Goal: Information Seeking & Learning: Learn about a topic

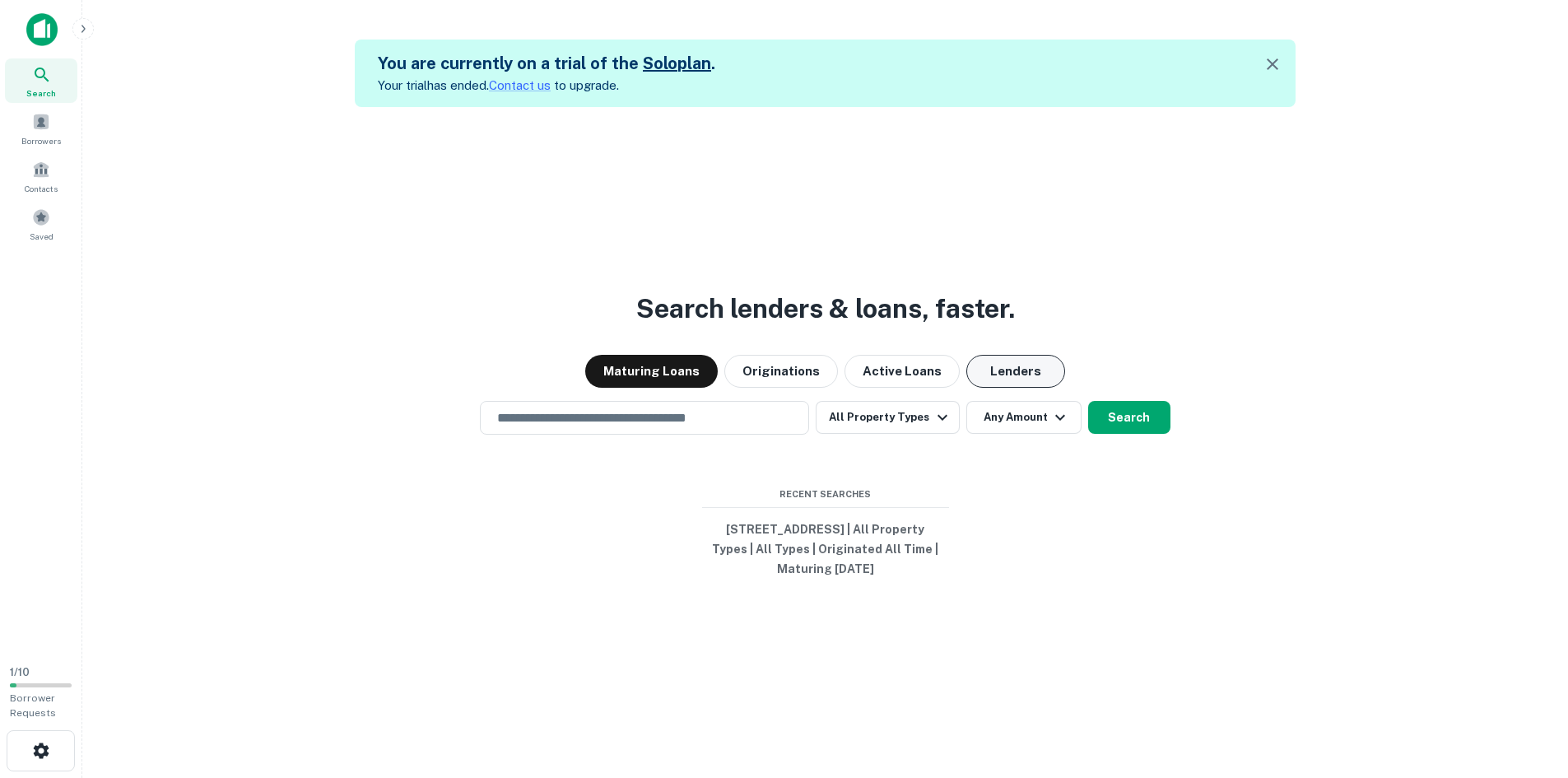
click at [1008, 377] on button "Lenders" at bounding box center [1015, 371] width 99 height 33
click at [745, 424] on input "text" at bounding box center [643, 417] width 314 height 19
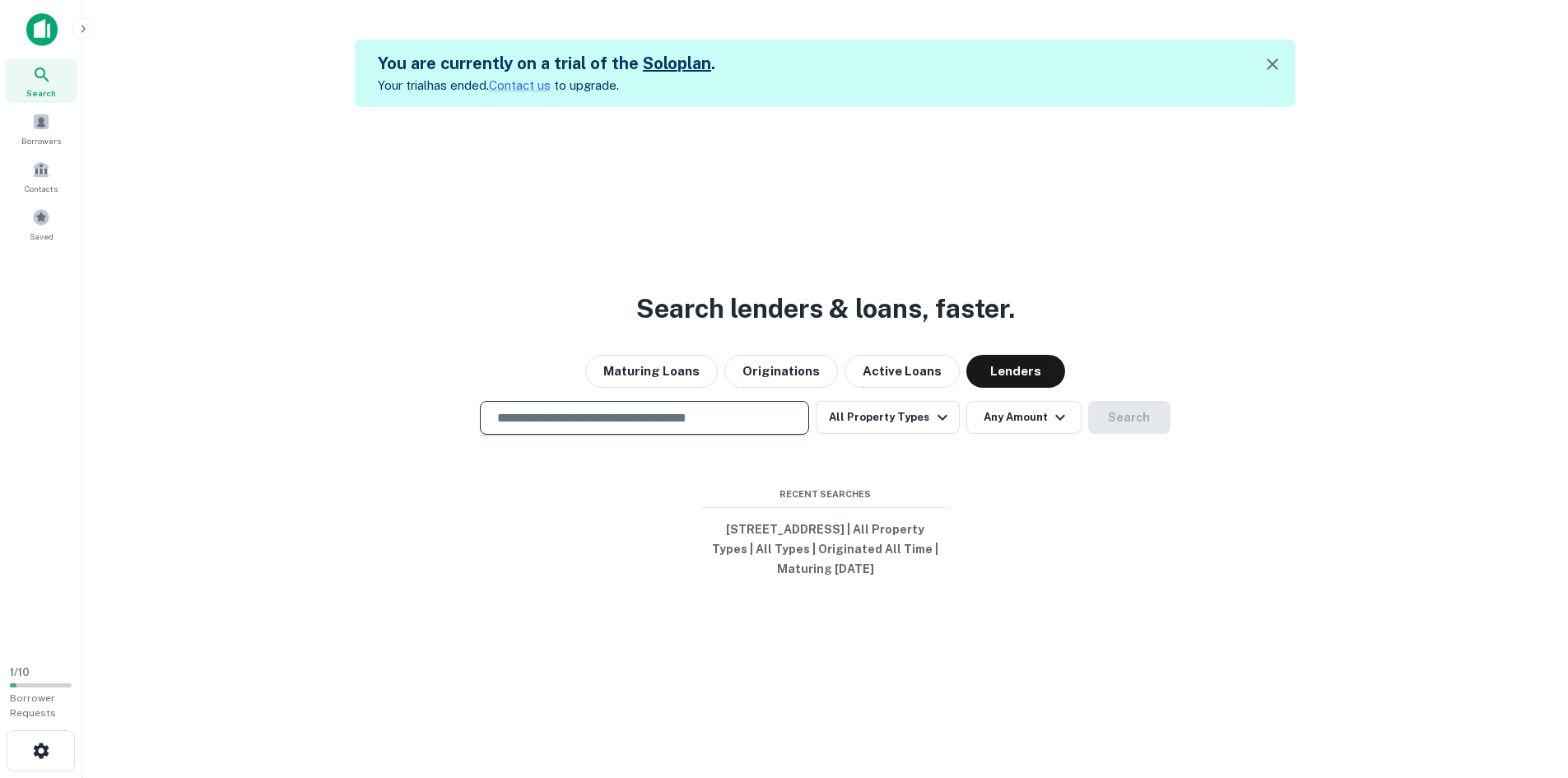
click at [727, 417] on input "text" at bounding box center [643, 417] width 314 height 19
type input "*"
click at [698, 413] on input "text" at bounding box center [643, 417] width 314 height 19
click at [511, 419] on input "text" at bounding box center [643, 417] width 314 height 19
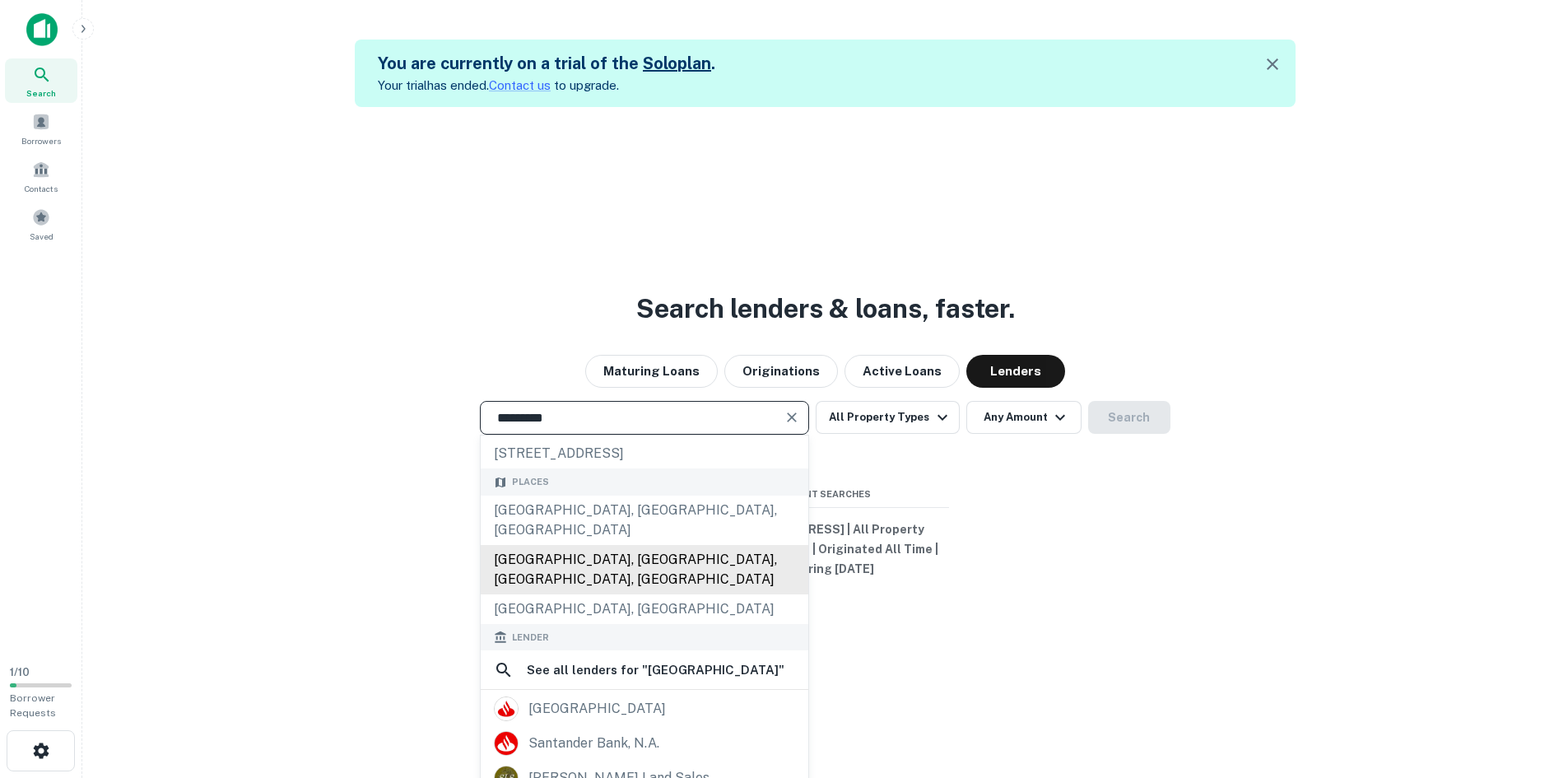
scroll to position [164, 0]
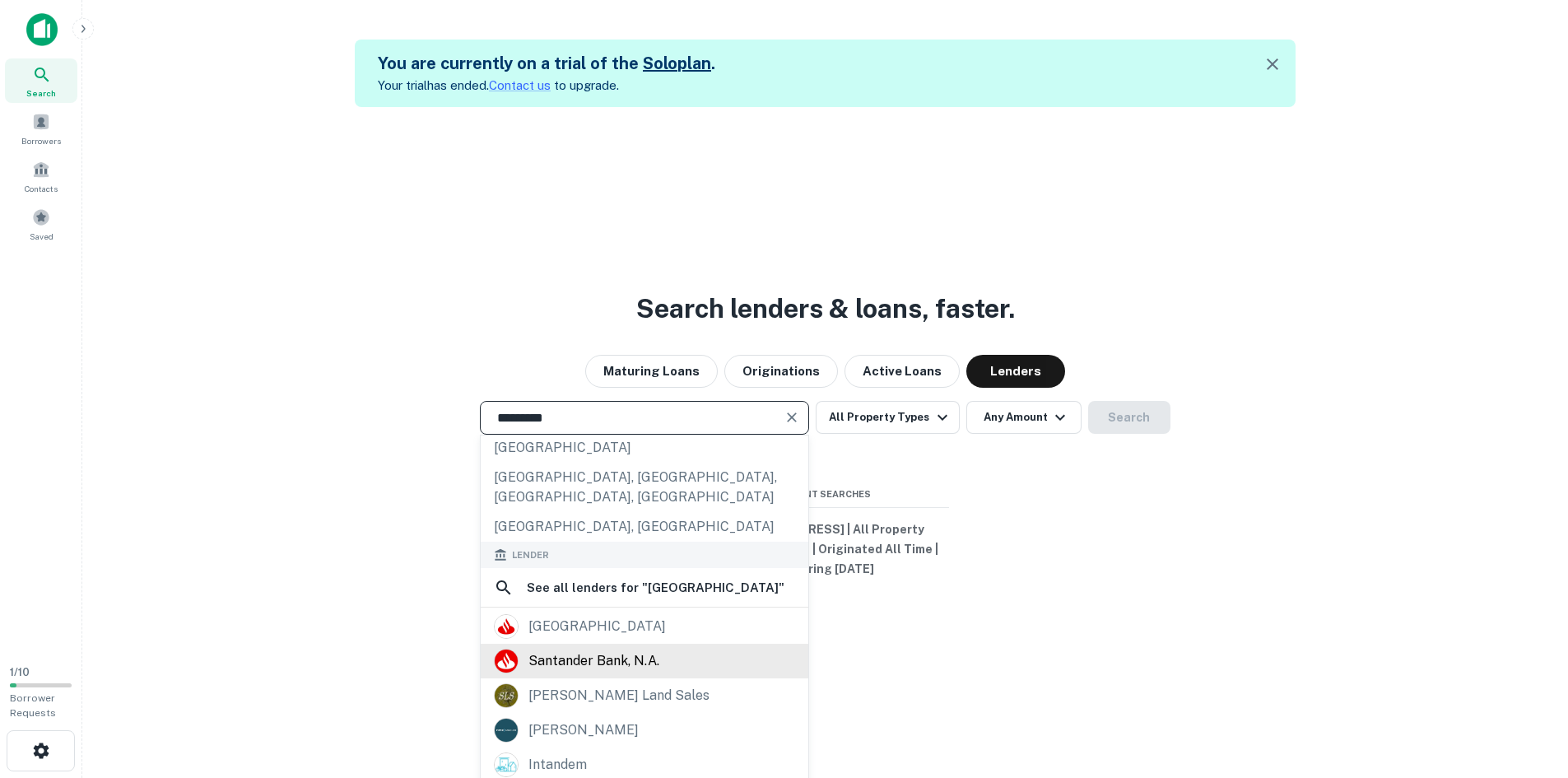
type input "*********"
click at [687, 648] on div "santander bank, n.a." at bounding box center [644, 660] width 301 height 25
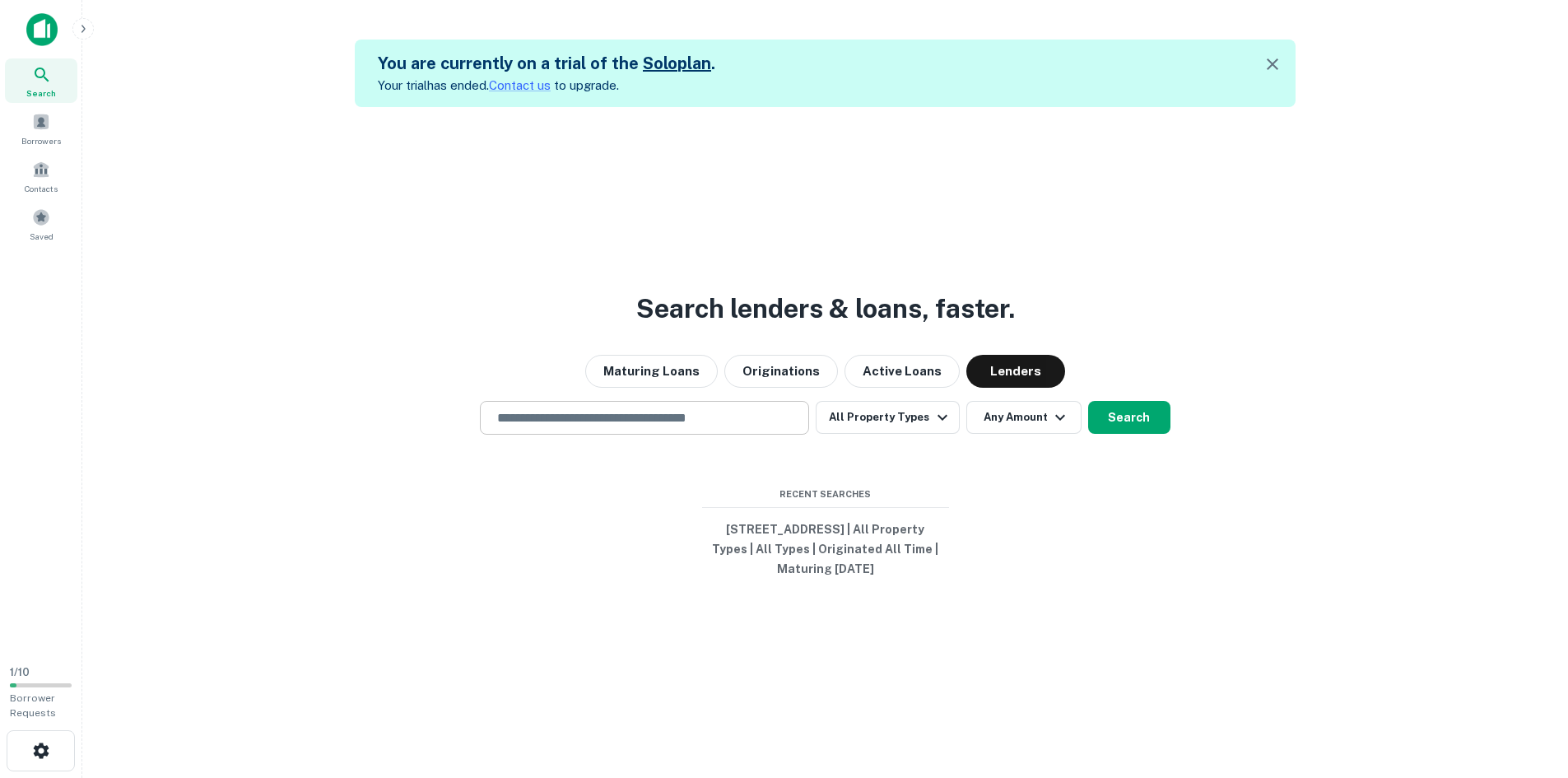
click at [726, 411] on input "text" at bounding box center [643, 417] width 314 height 19
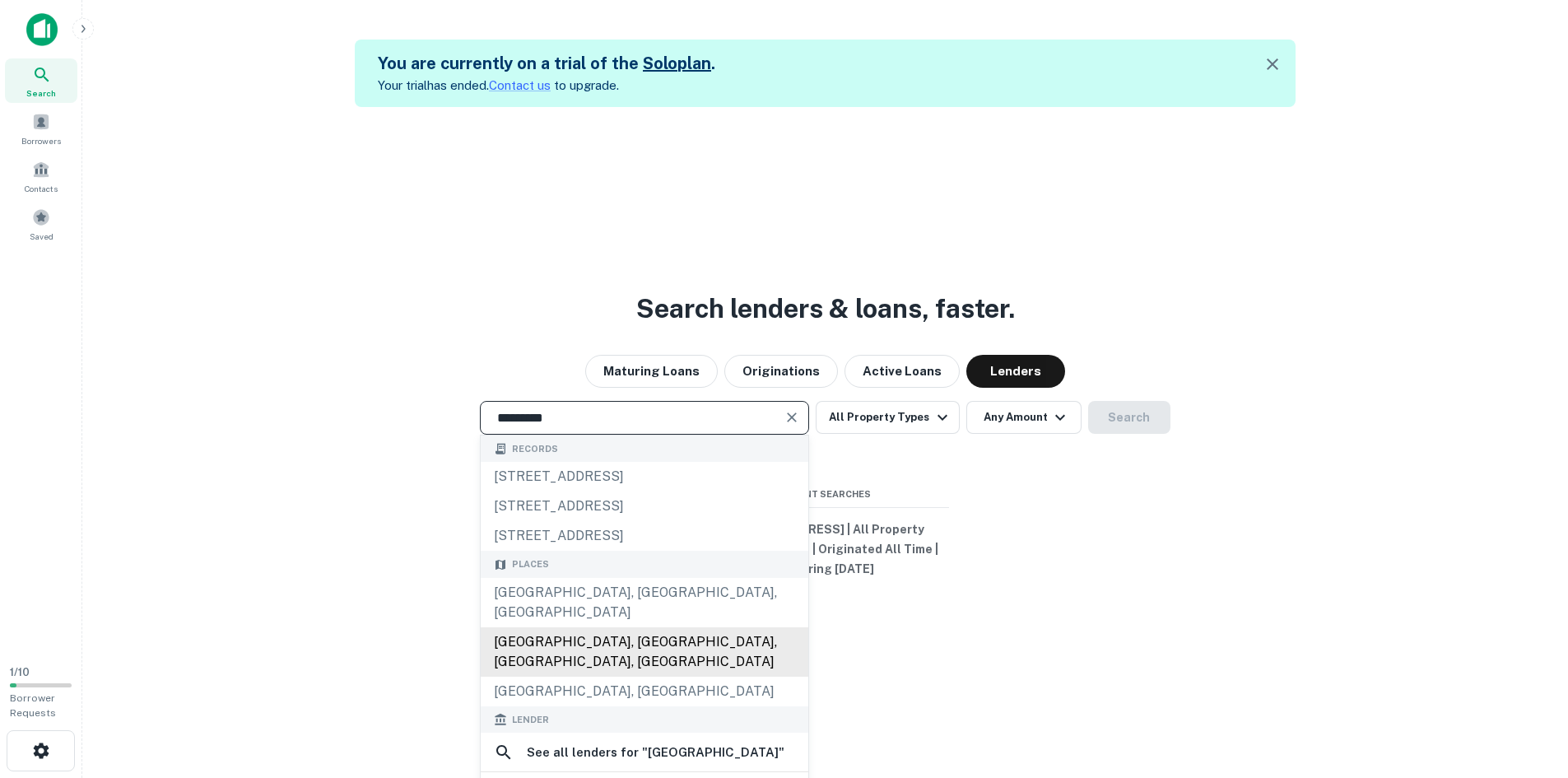
scroll to position [82, 0]
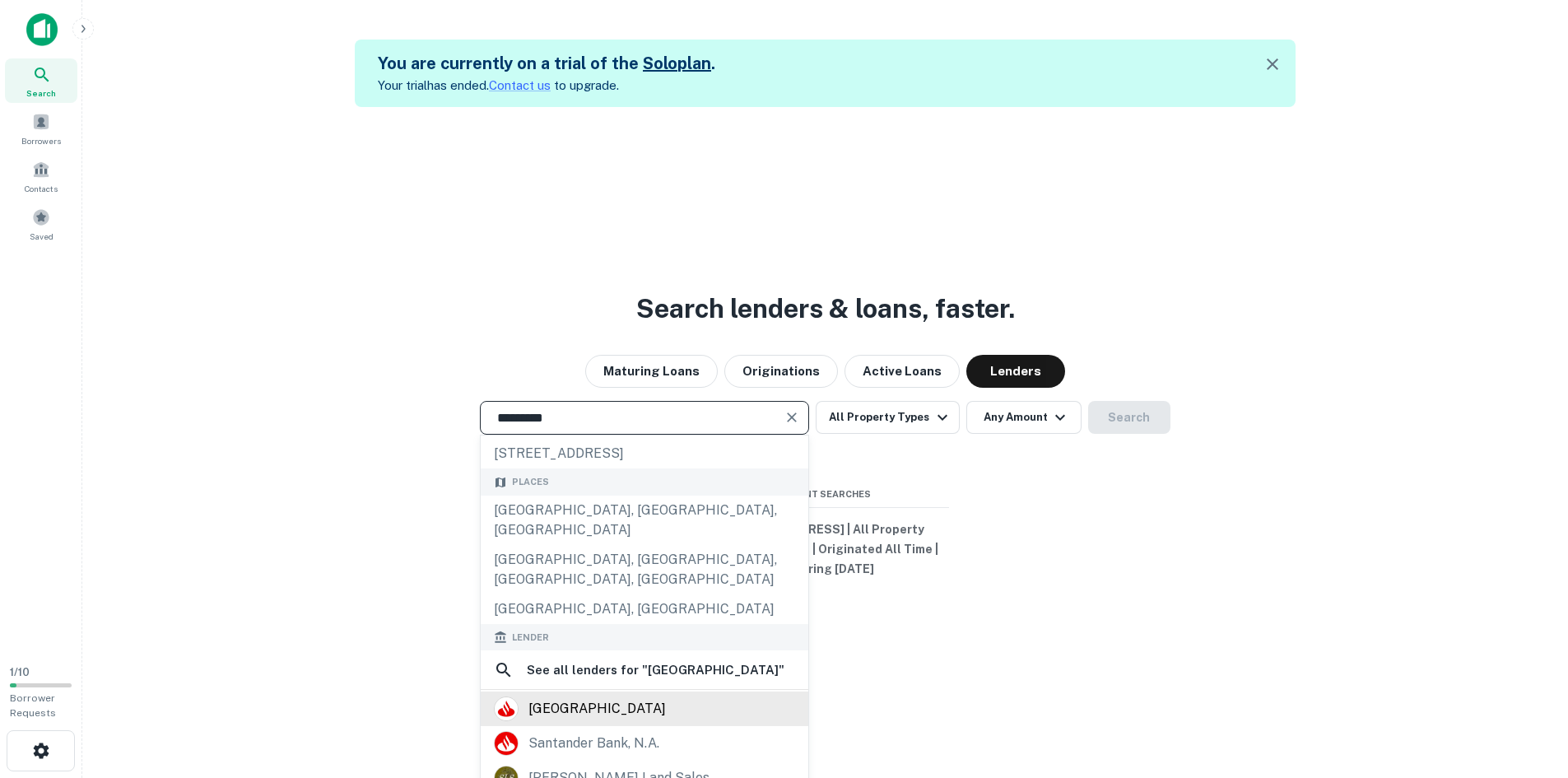
type input "*********"
click at [690, 696] on div "santander" at bounding box center [644, 708] width 301 height 25
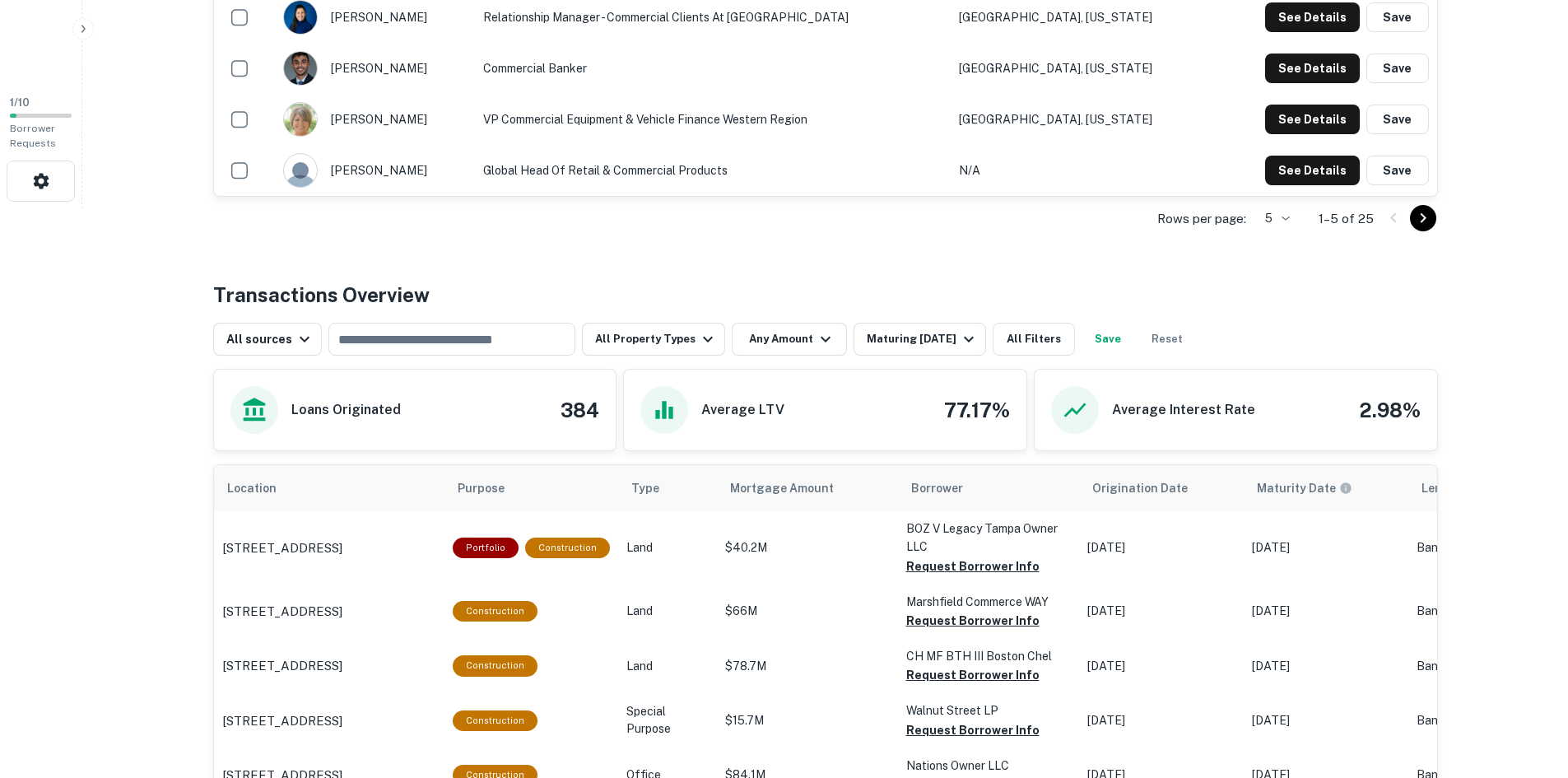
scroll to position [576, 0]
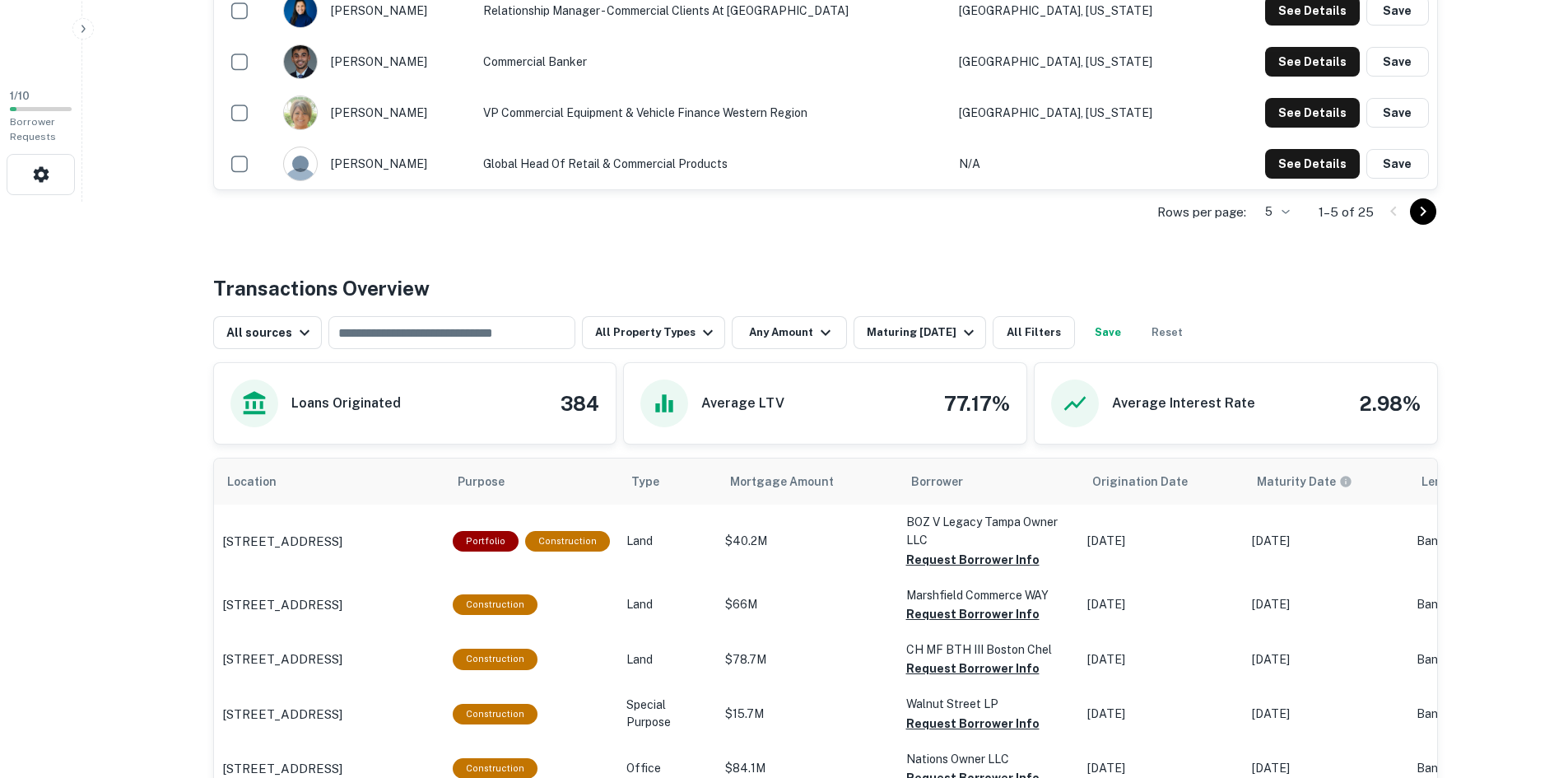
click at [955, 407] on h4 "77.17%" at bounding box center [977, 403] width 66 height 30
click at [1039, 328] on button "All Filters" at bounding box center [1033, 332] width 82 height 33
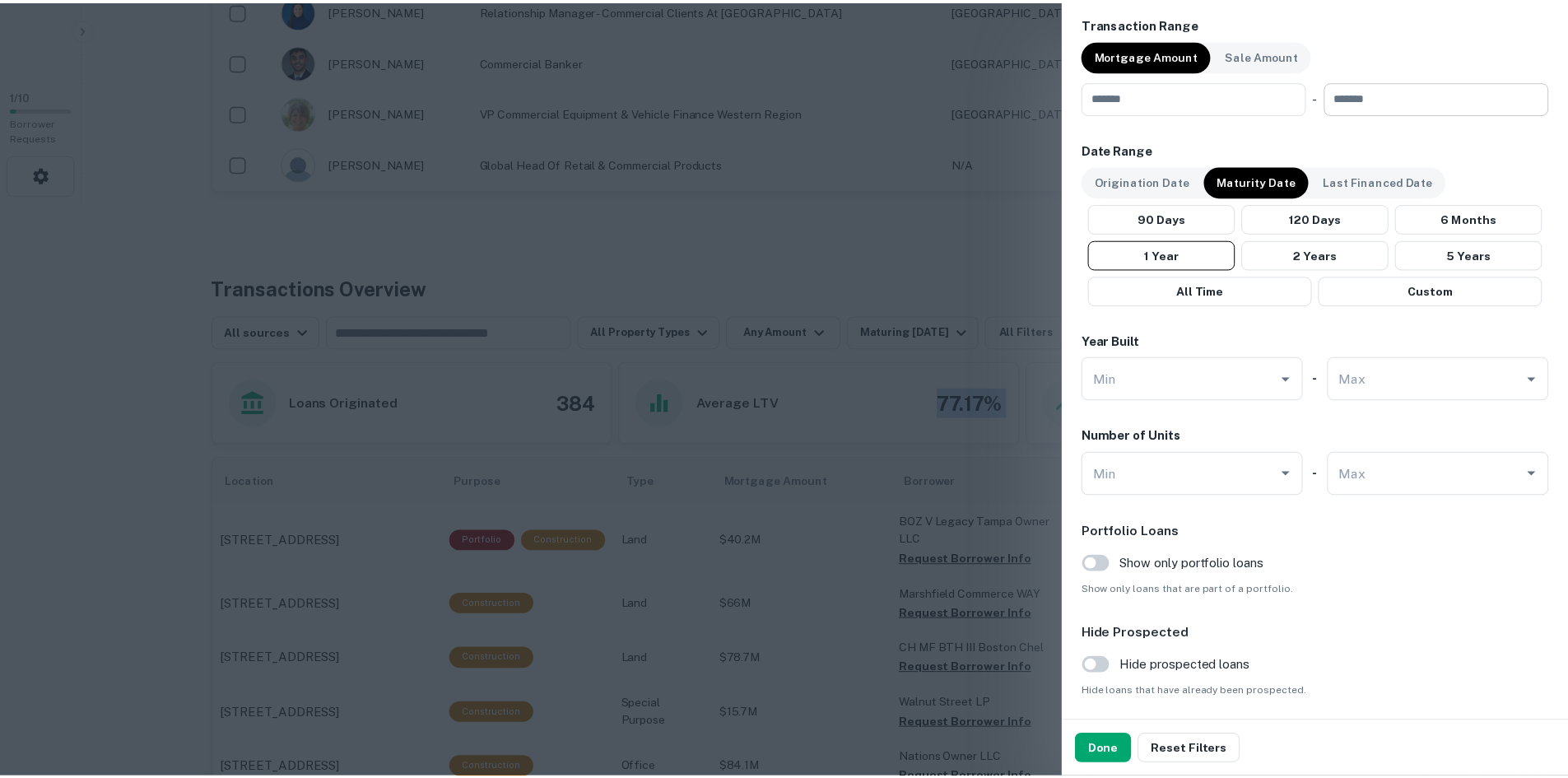
scroll to position [900, 0]
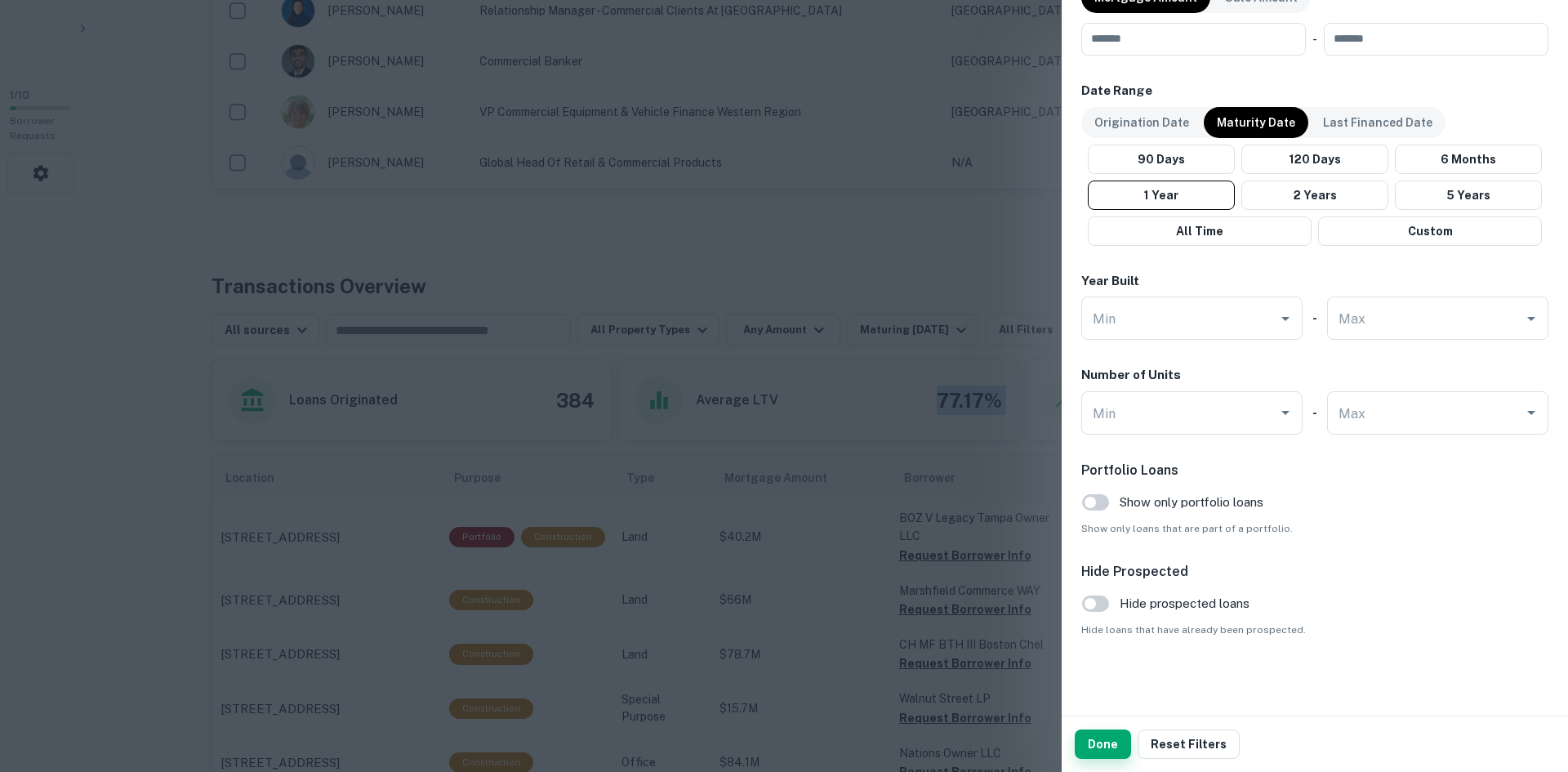
click at [1108, 743] on button "Done" at bounding box center [1102, 743] width 56 height 29
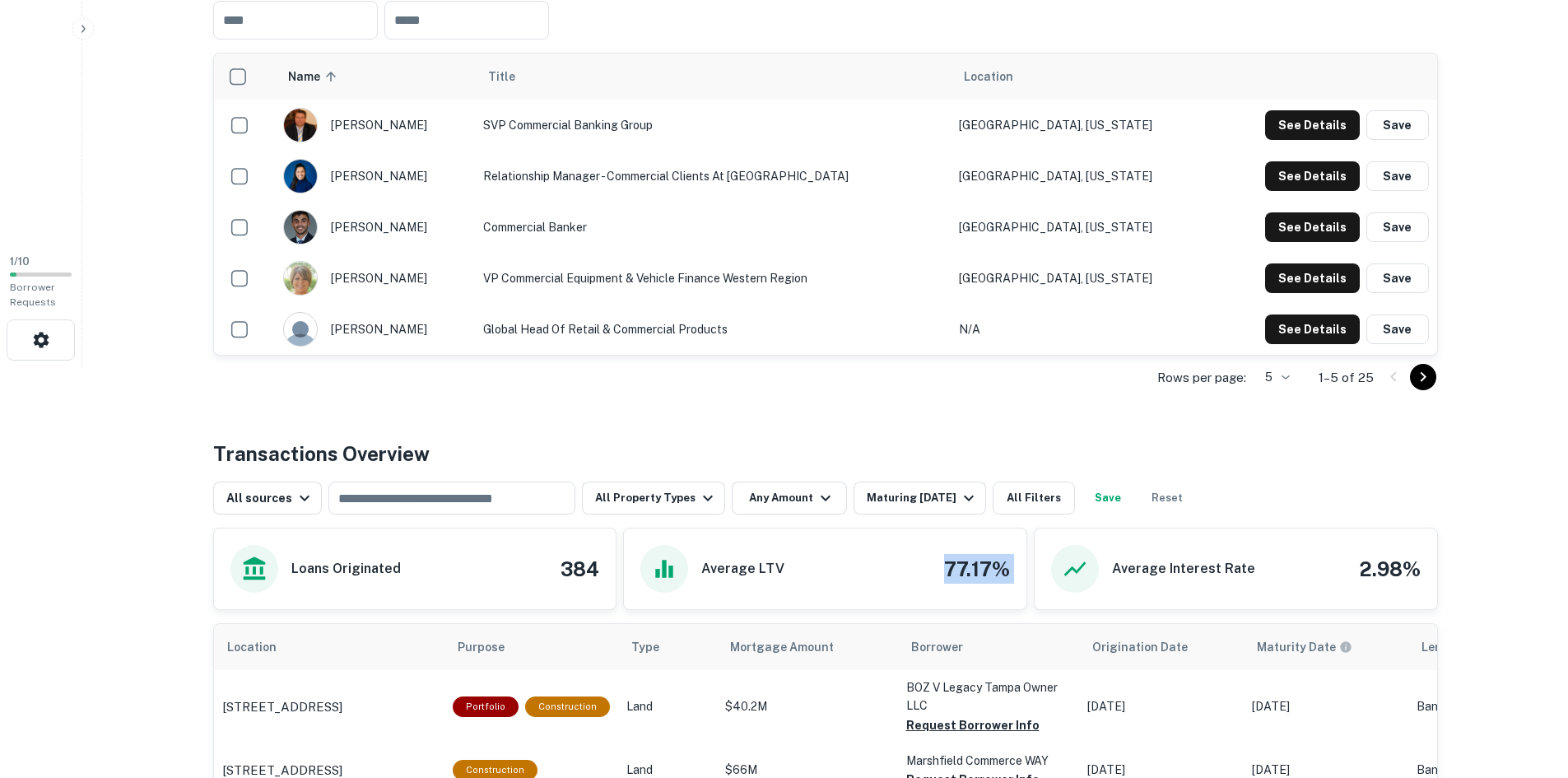
scroll to position [576, 0]
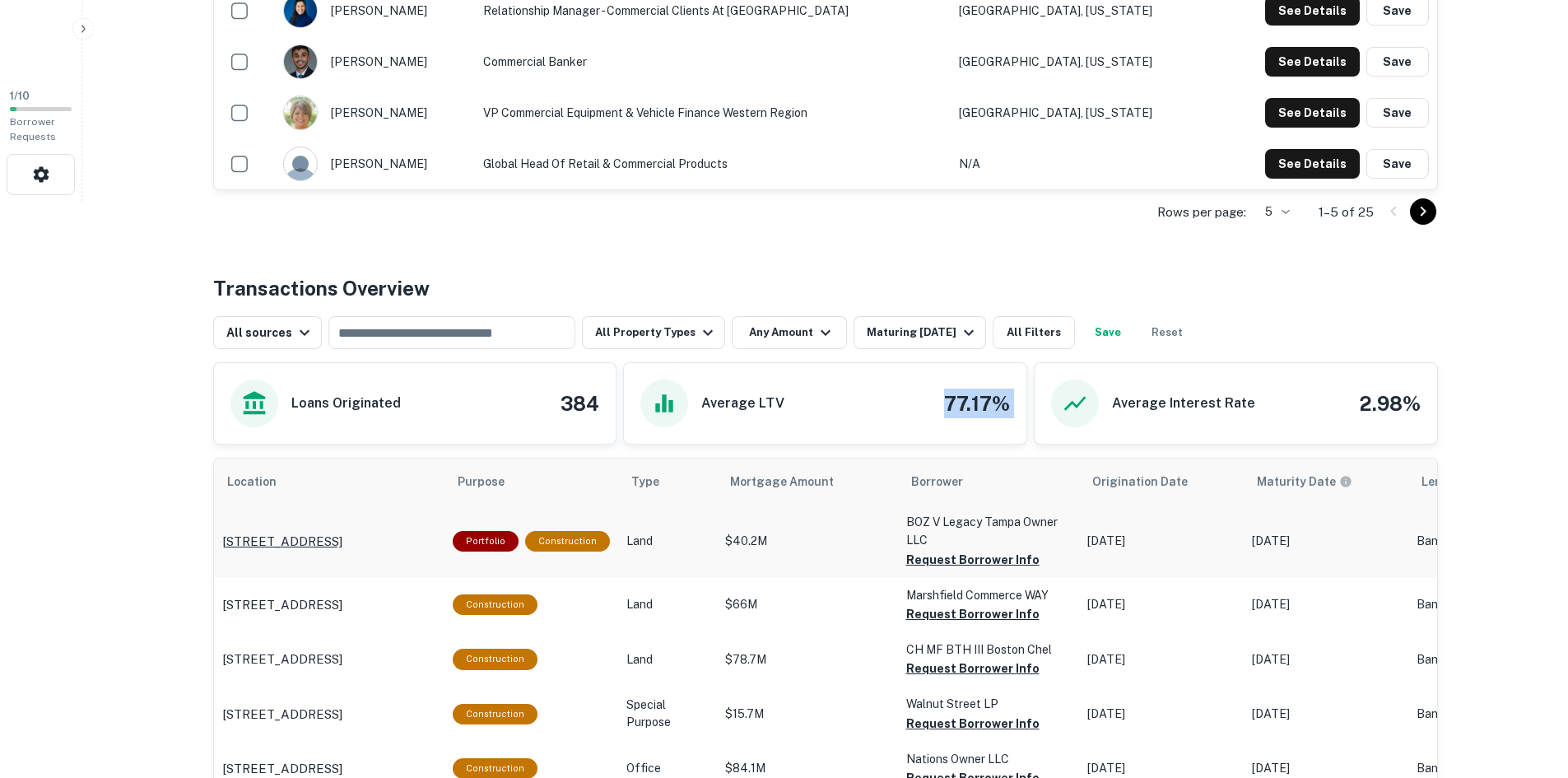
click at [342, 543] on p "[STREET_ADDRESS]" at bounding box center [282, 541] width 120 height 19
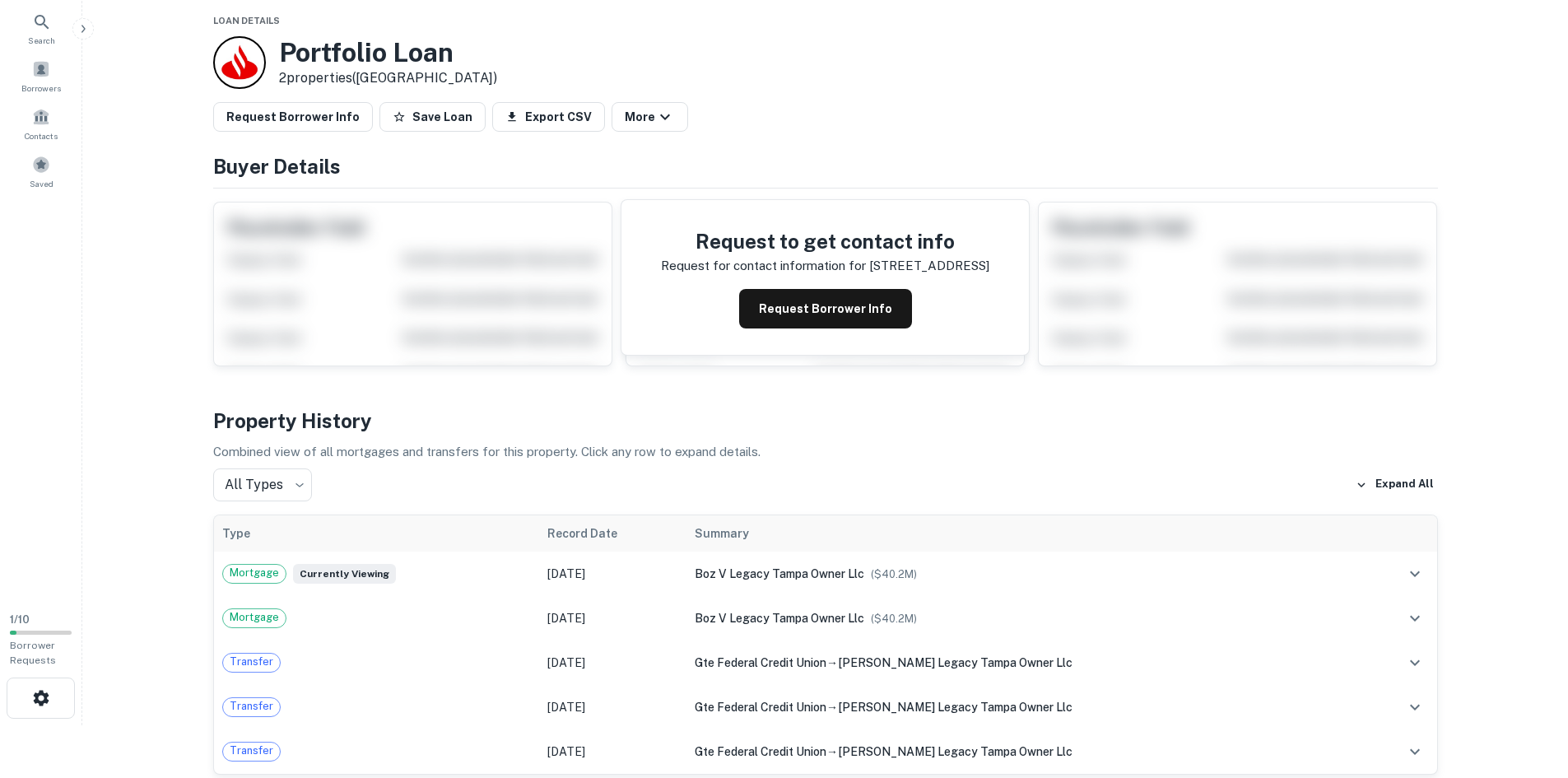
scroll to position [82, 0]
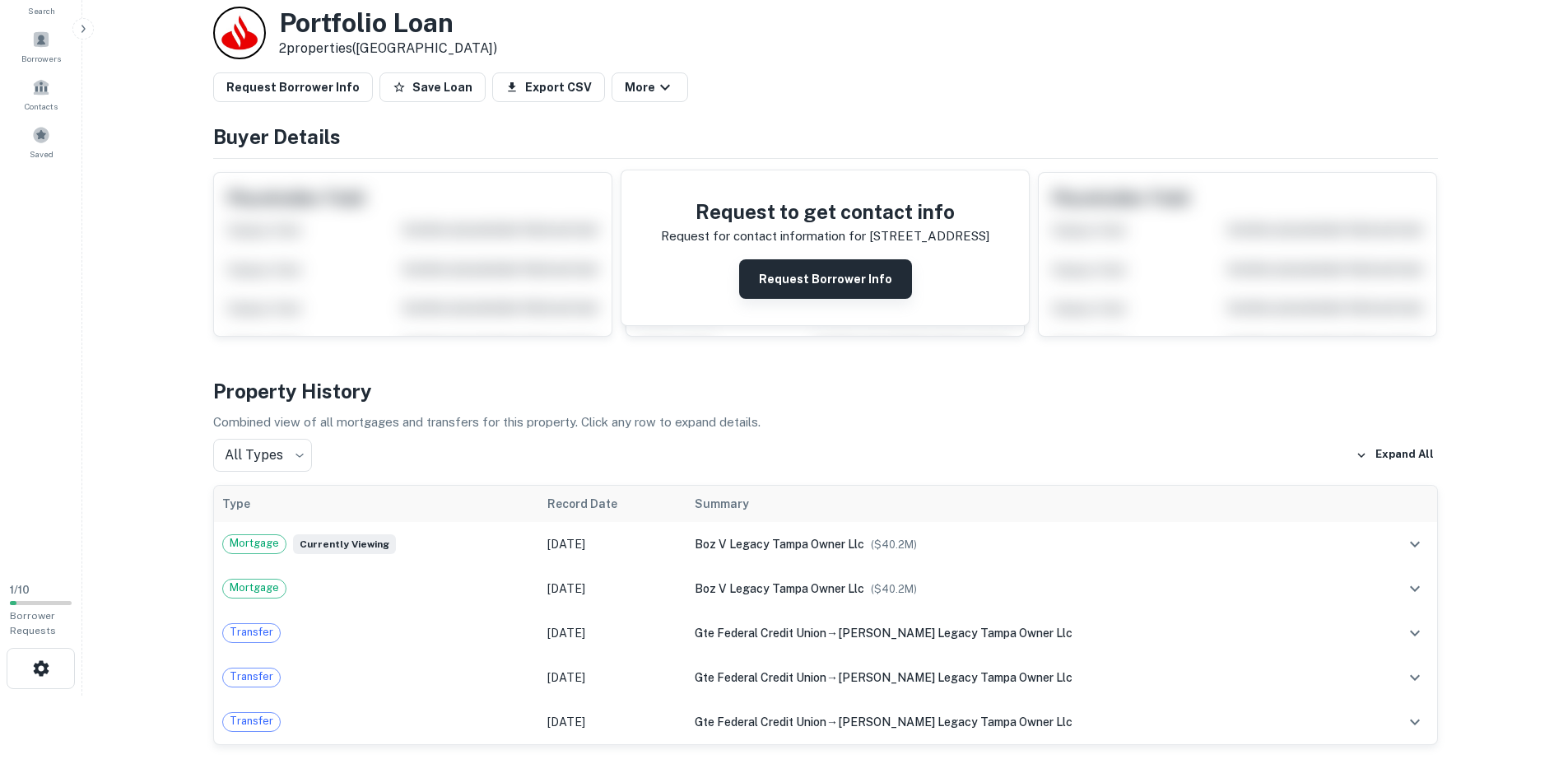
click at [875, 290] on button "Request Borrower Info" at bounding box center [825, 279] width 173 height 40
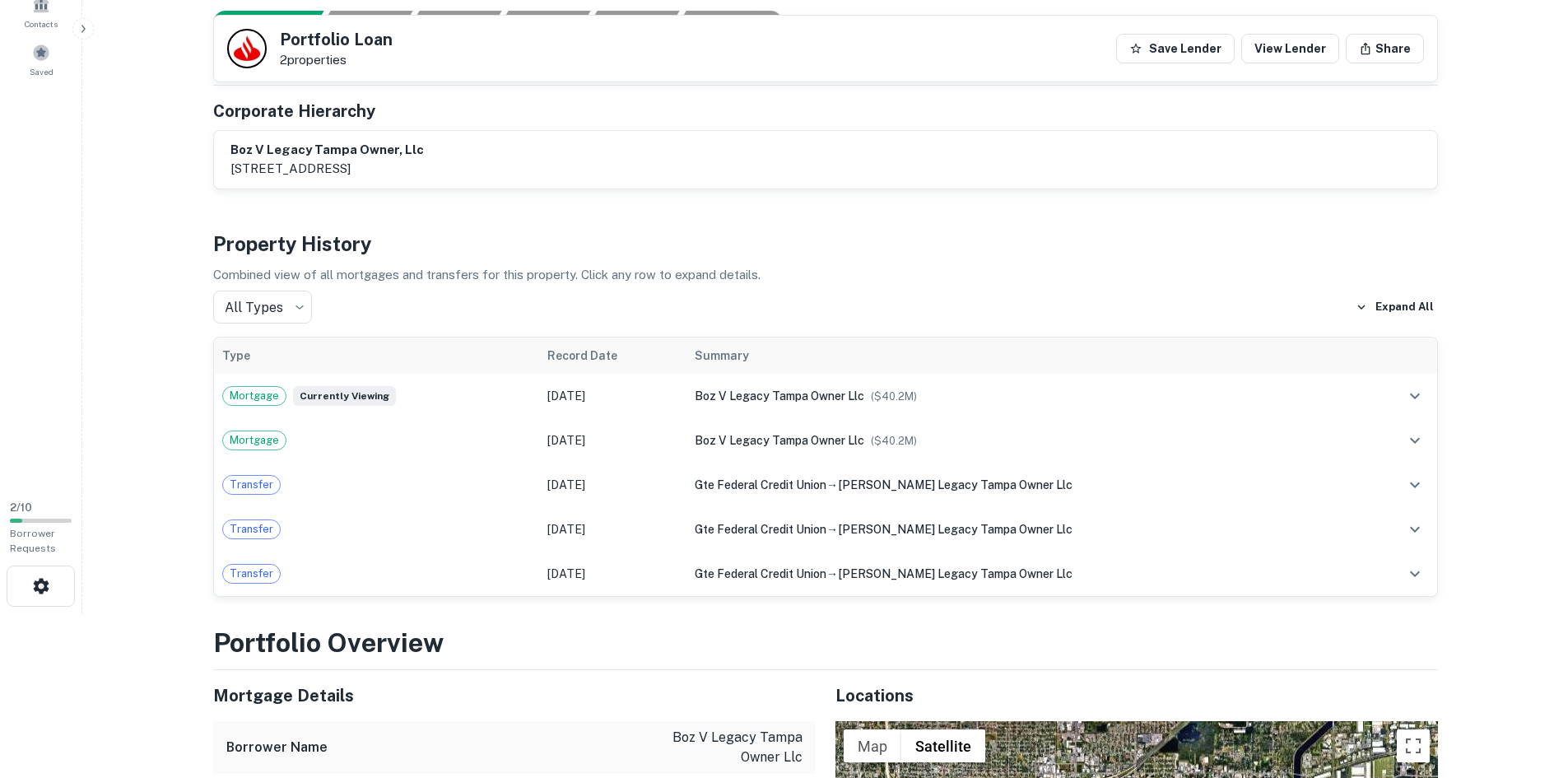
scroll to position [247, 0]
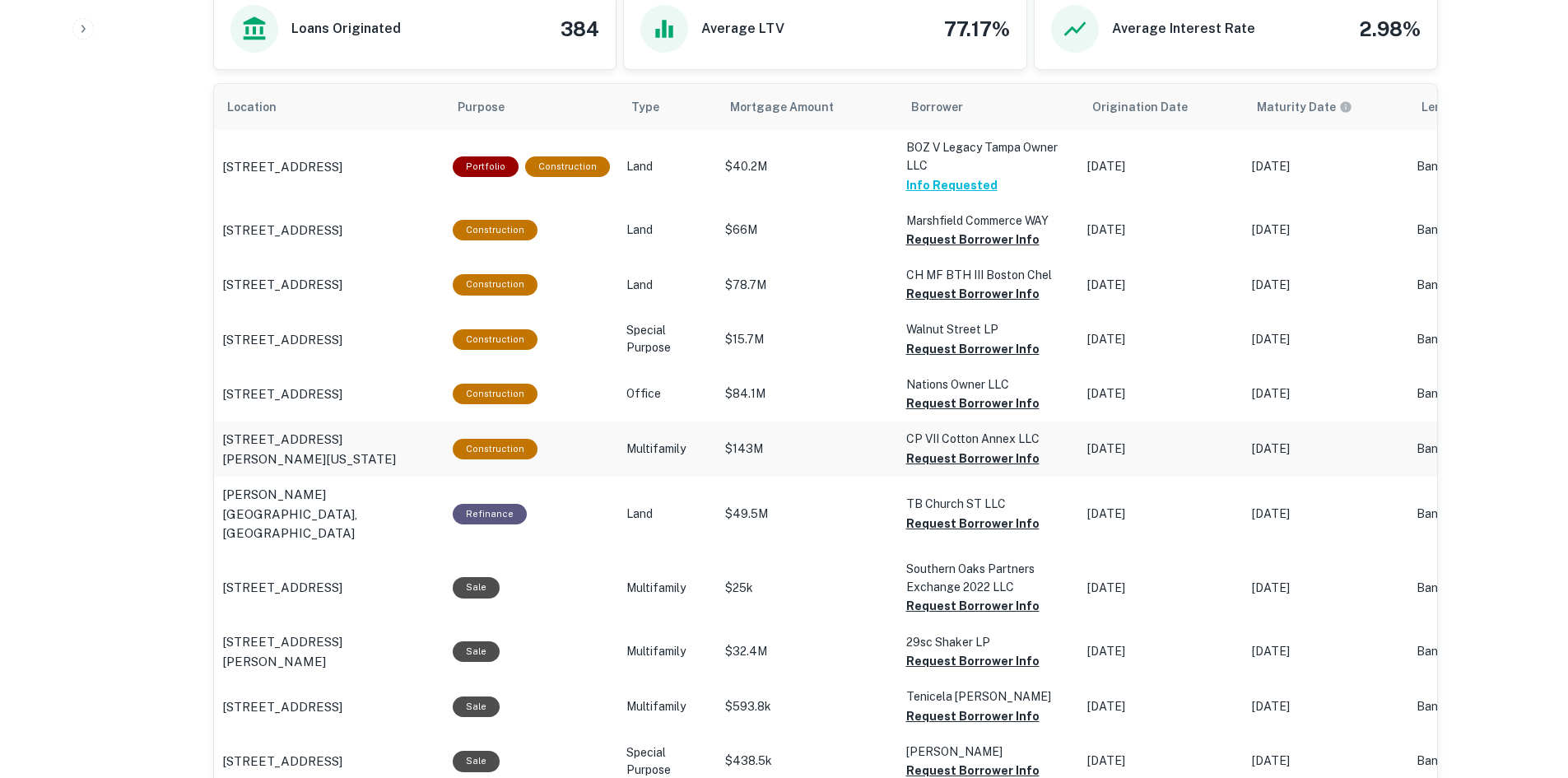
scroll to position [987, 0]
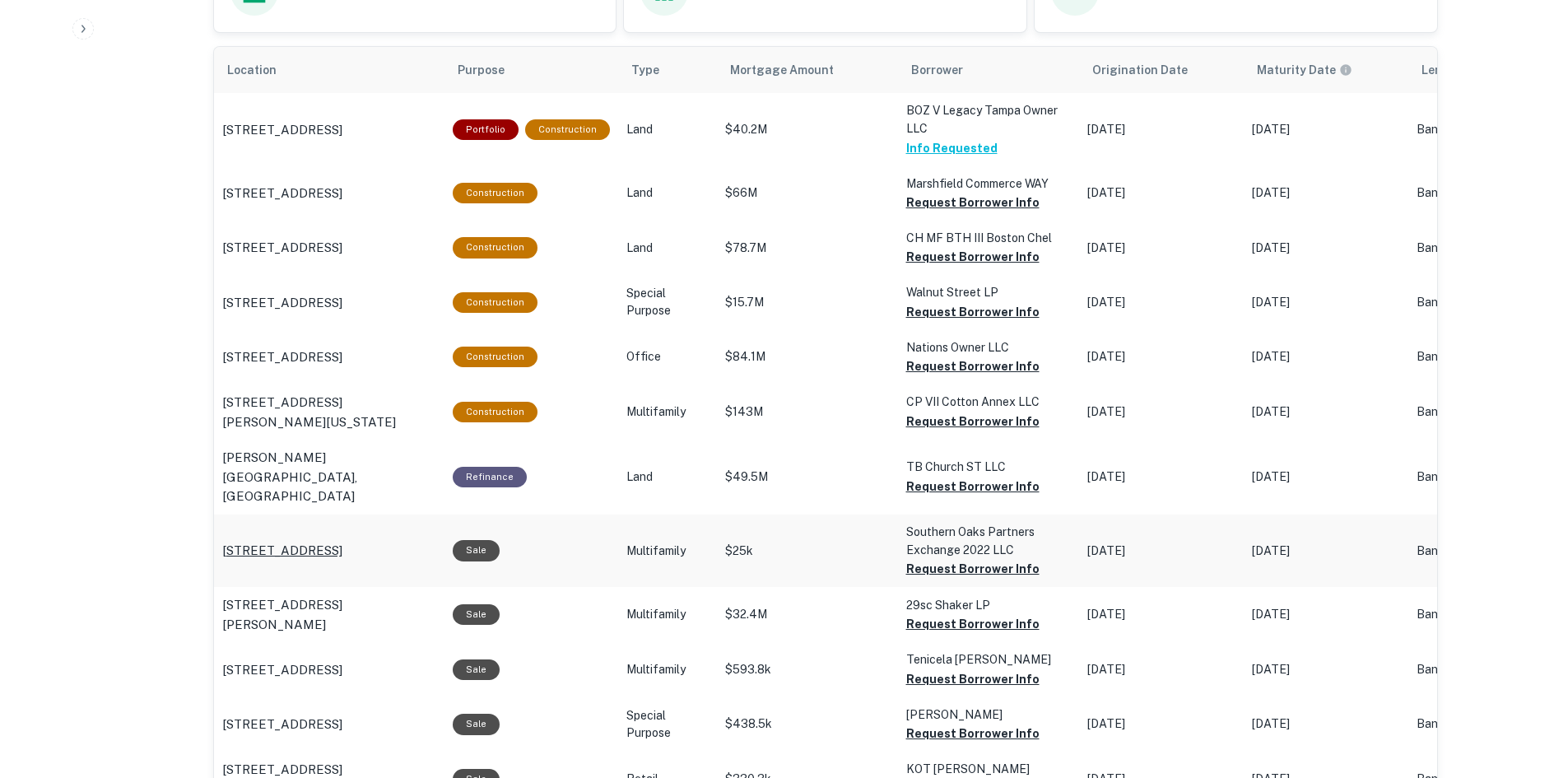
click at [312, 541] on p "[STREET_ADDRESS]" at bounding box center [282, 550] width 120 height 19
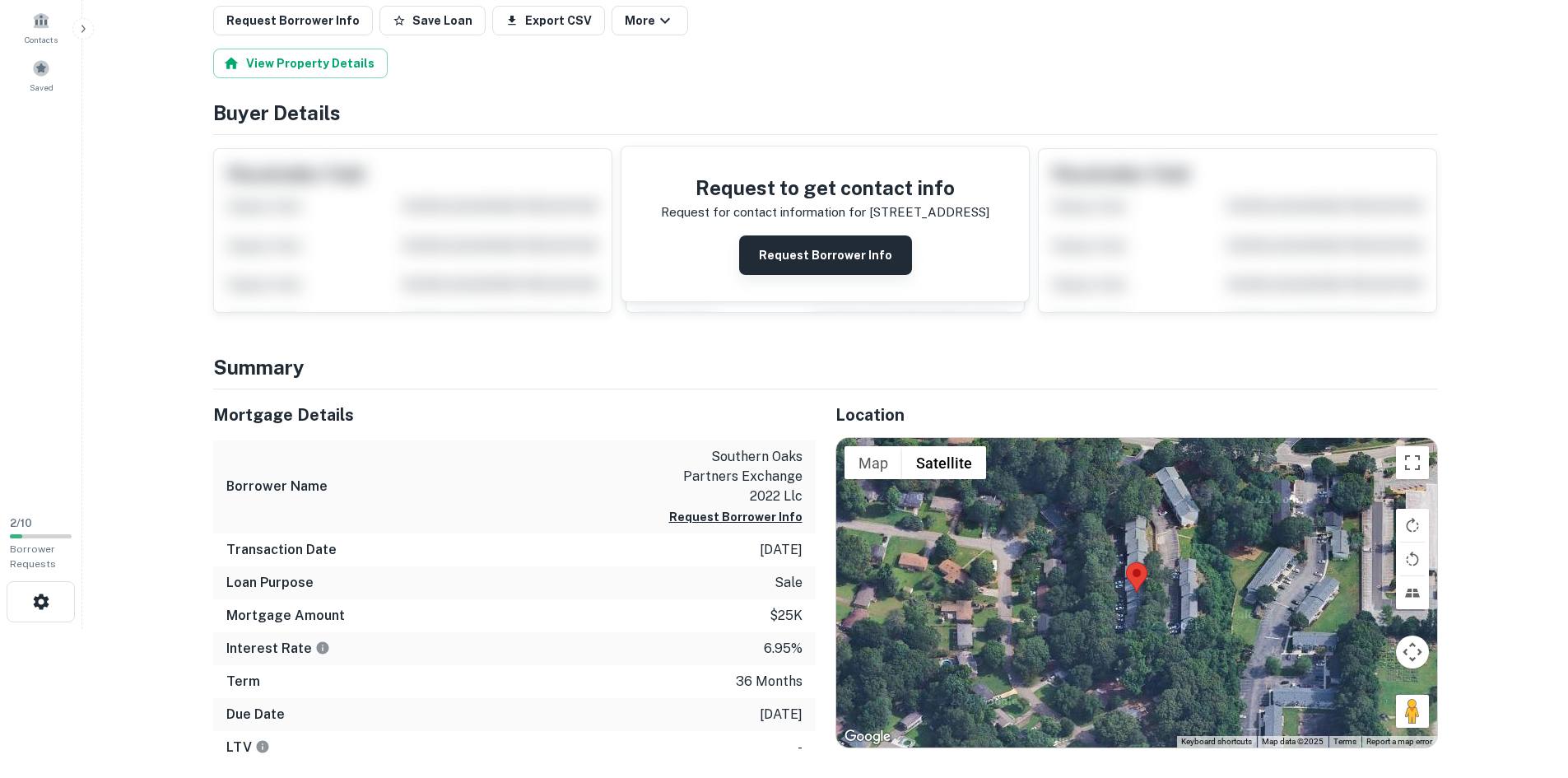
scroll to position [164, 0]
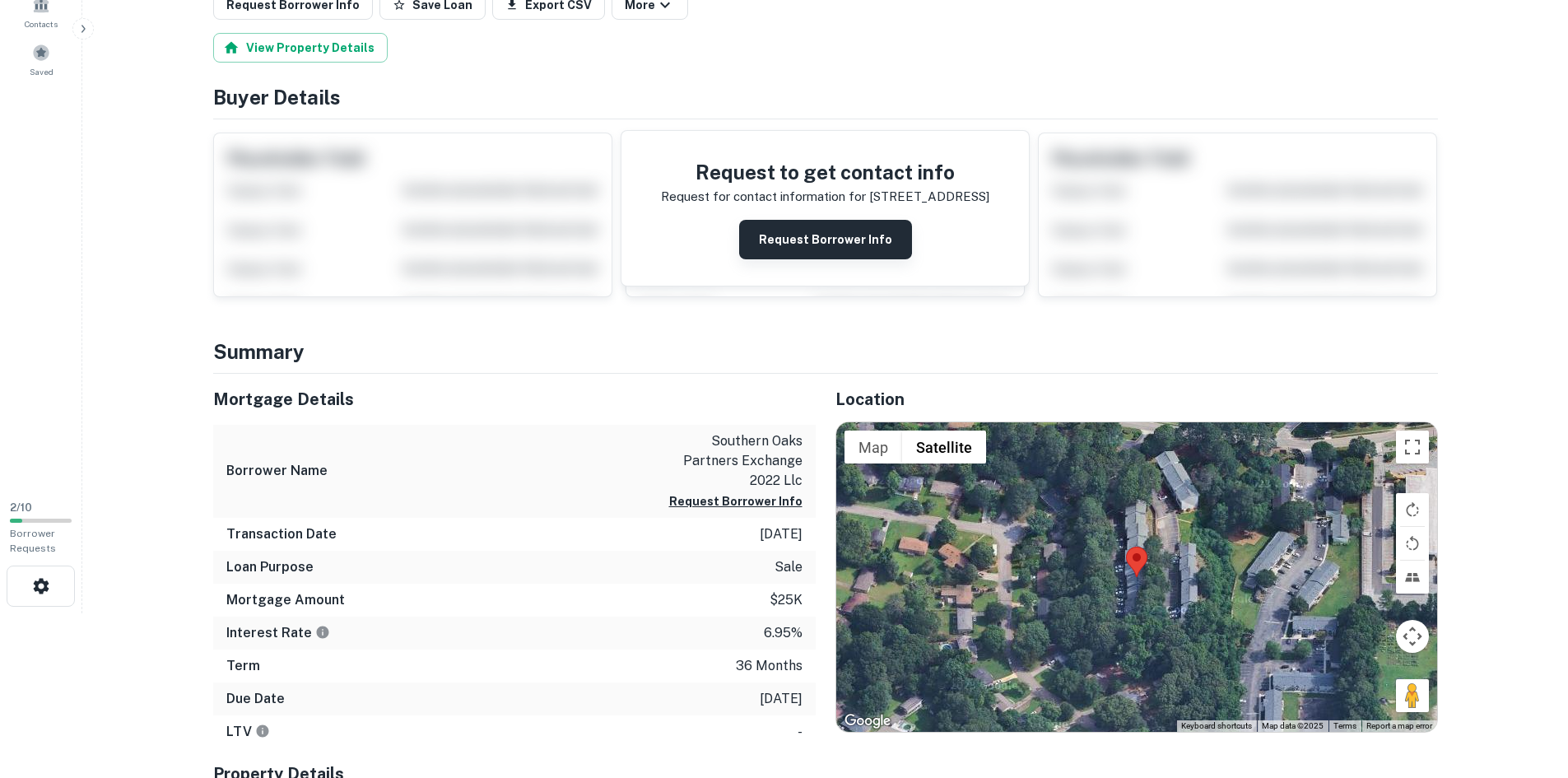
click at [814, 242] on button "Request Borrower Info" at bounding box center [825, 240] width 173 height 40
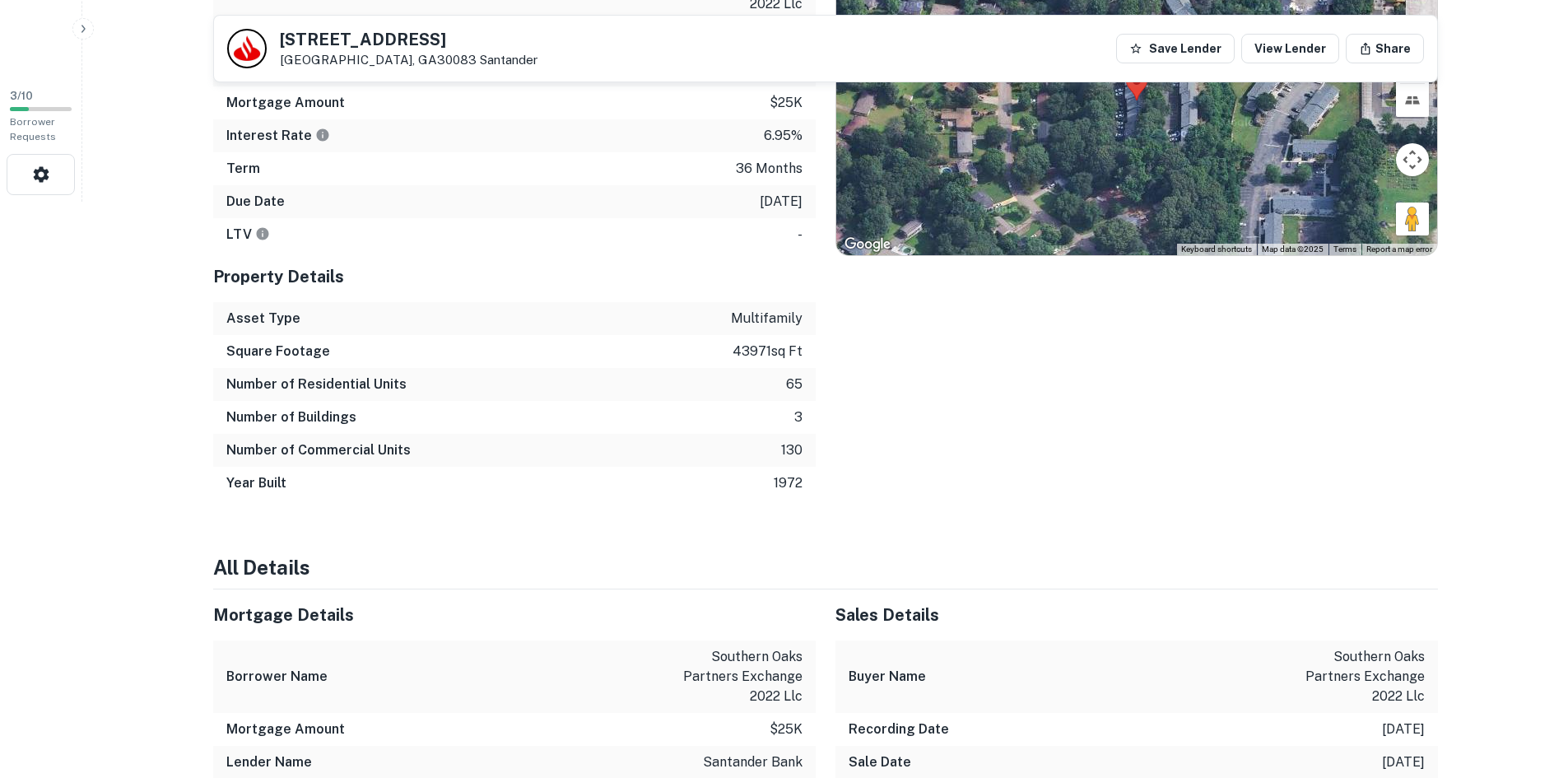
scroll to position [659, 0]
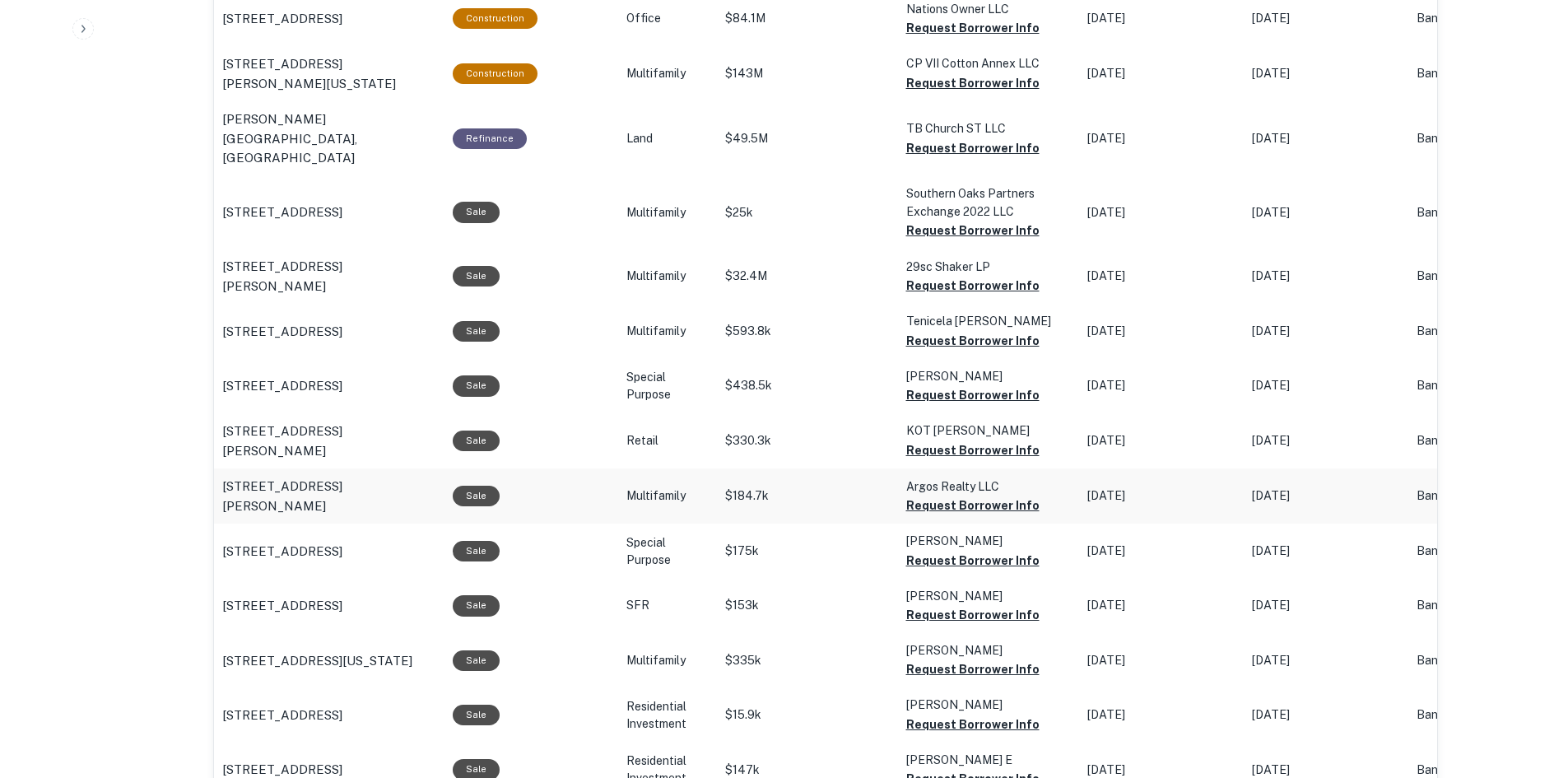
scroll to position [1564, 0]
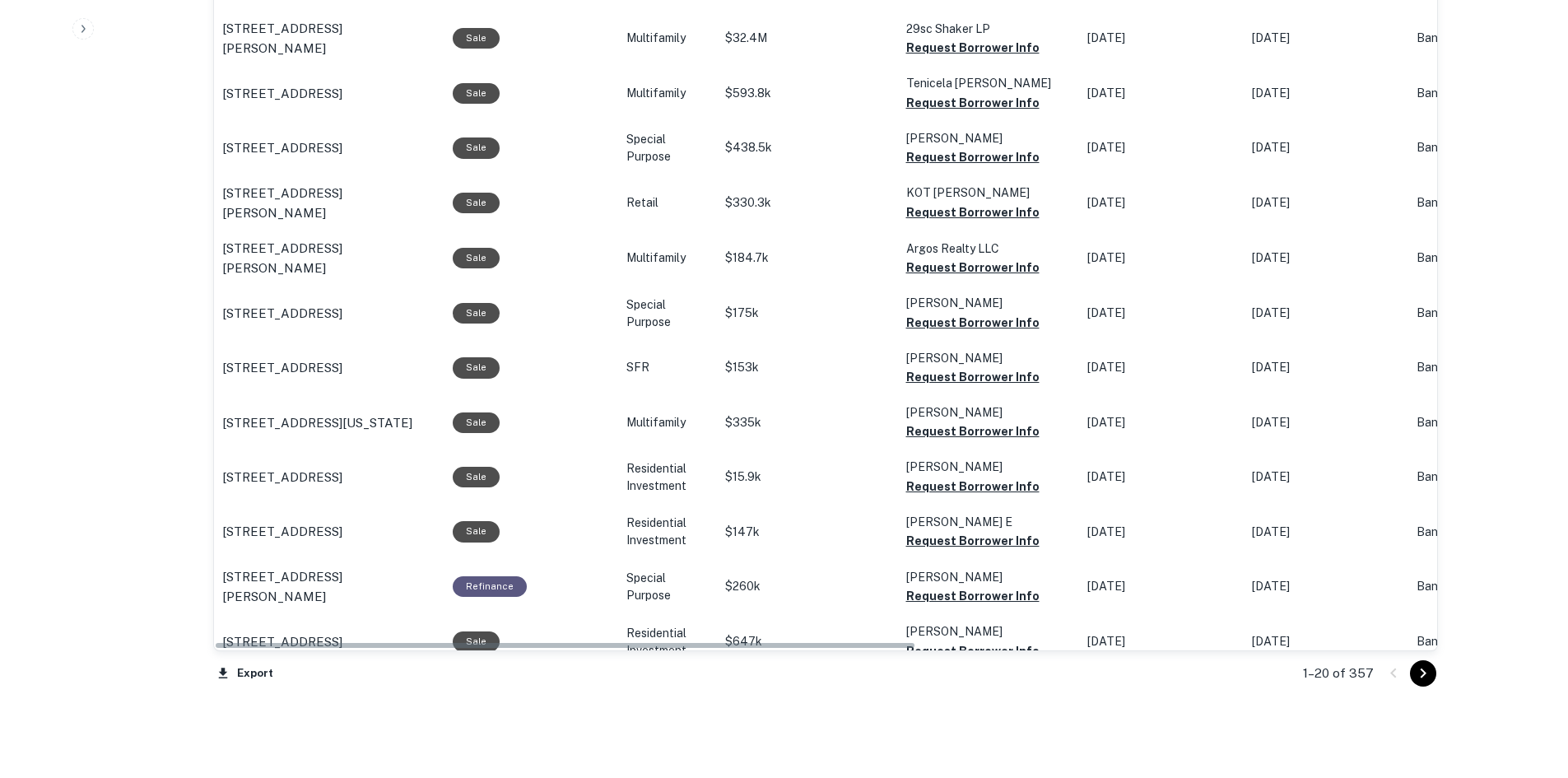
click at [1423, 667] on icon "Go to next page" at bounding box center [1422, 672] width 19 height 19
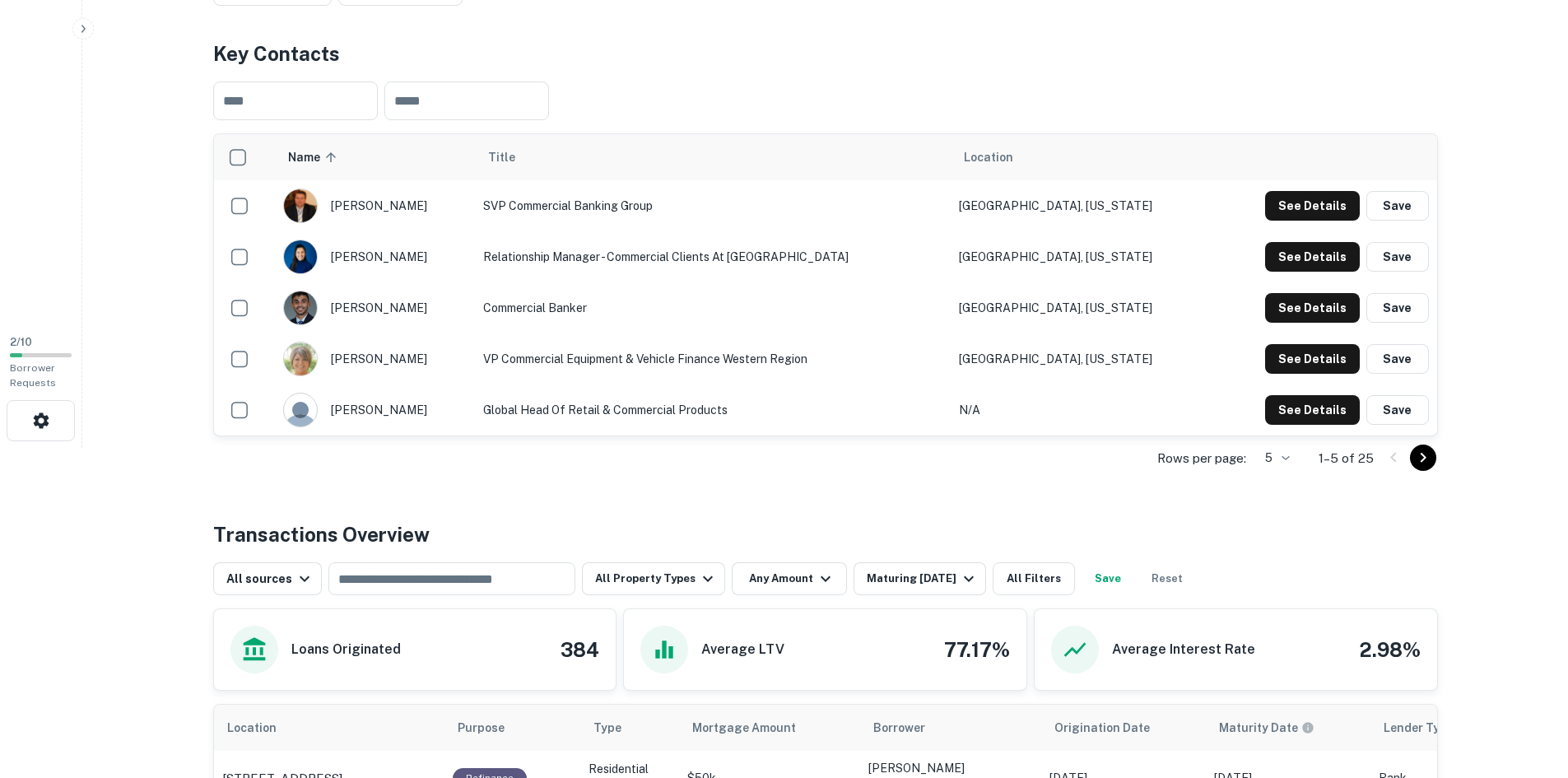
scroll to position [329, 0]
